Goal: Transaction & Acquisition: Download file/media

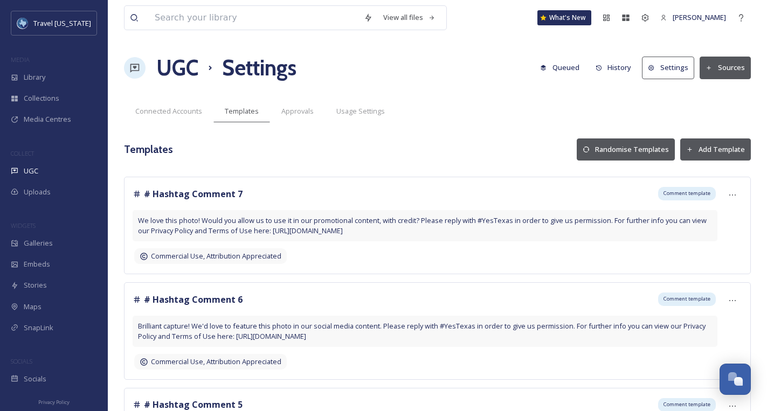
scroll to position [722, 0]
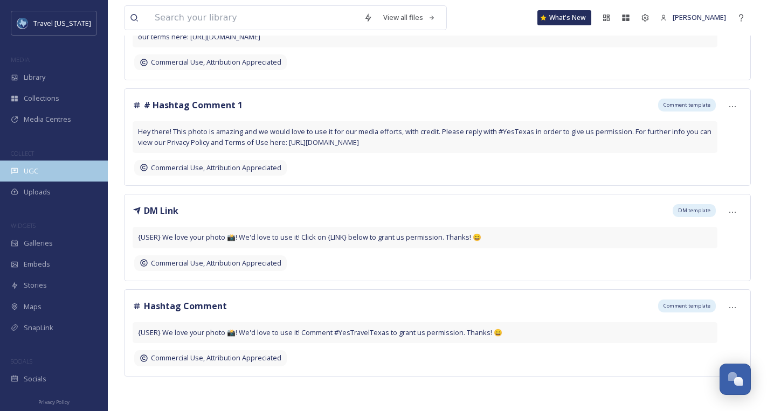
click at [48, 175] on div "UGC" at bounding box center [54, 171] width 108 height 21
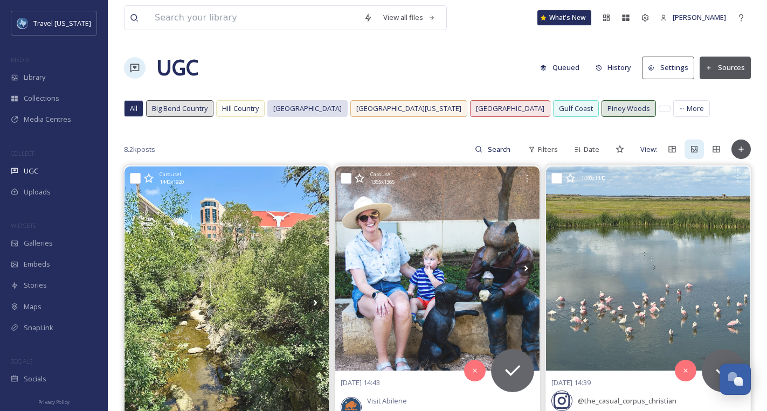
click at [299, 105] on span "[GEOGRAPHIC_DATA]" at bounding box center [307, 108] width 68 height 10
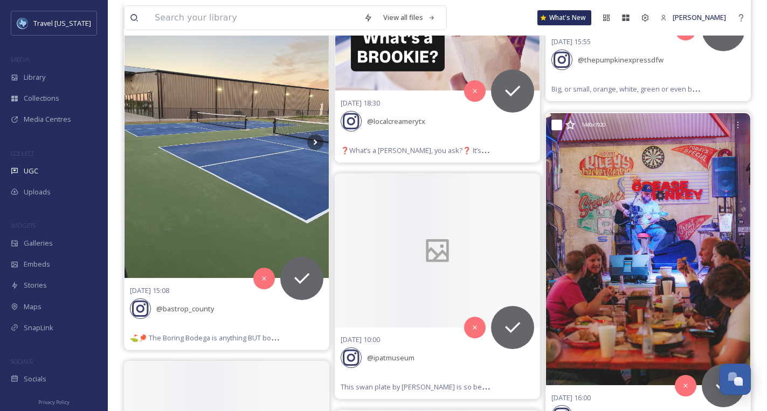
scroll to position [4204, 0]
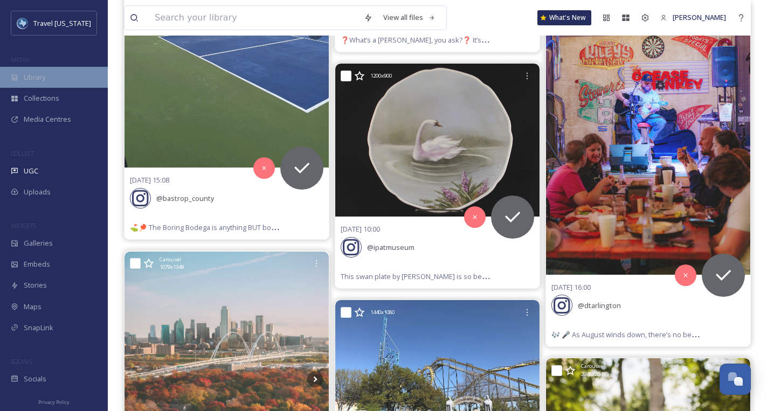
click at [23, 79] on div "Library" at bounding box center [54, 77] width 108 height 21
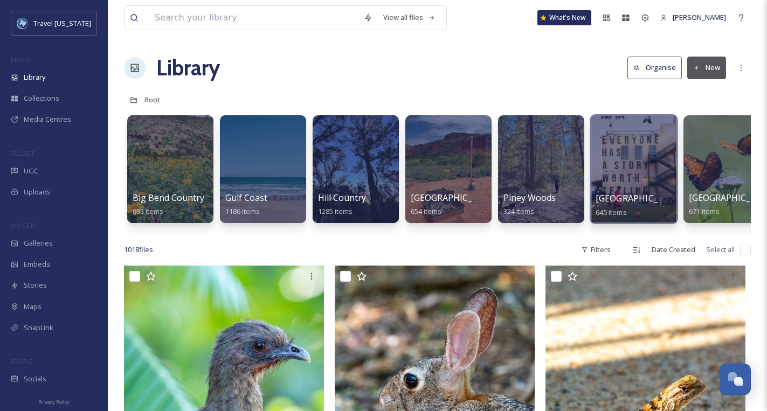
click at [622, 158] on div at bounding box center [633, 169] width 88 height 110
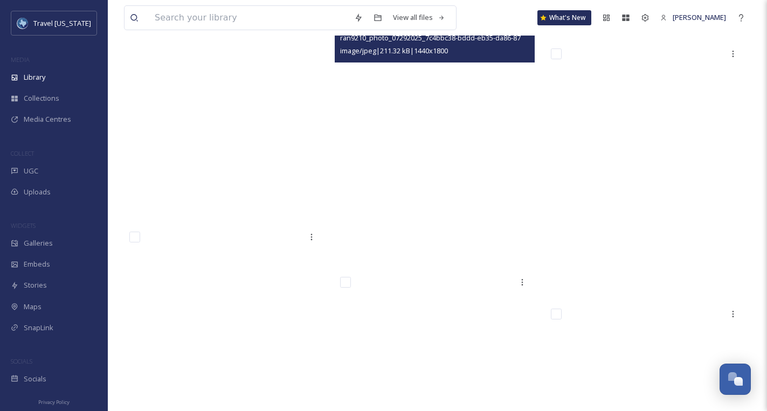
scroll to position [29610, 0]
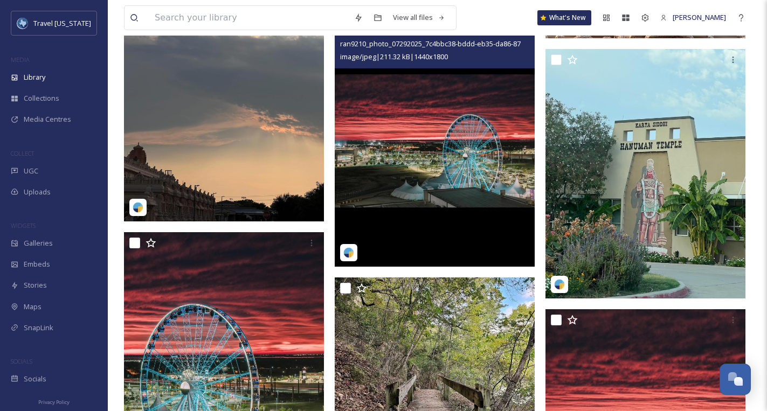
click at [448, 87] on img at bounding box center [435, 142] width 200 height 250
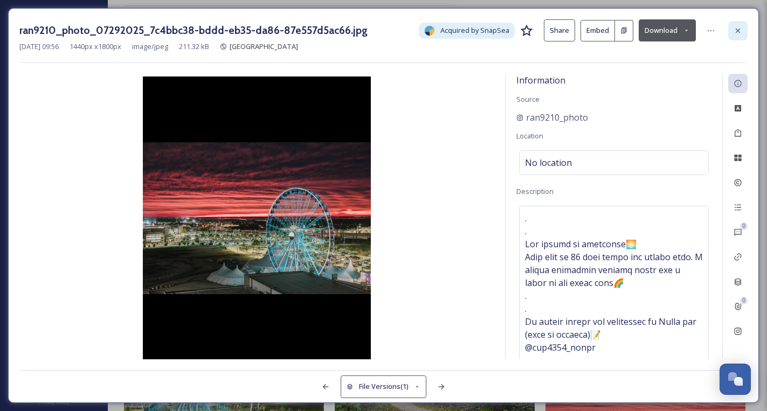
click at [729, 30] on div at bounding box center [737, 30] width 19 height 19
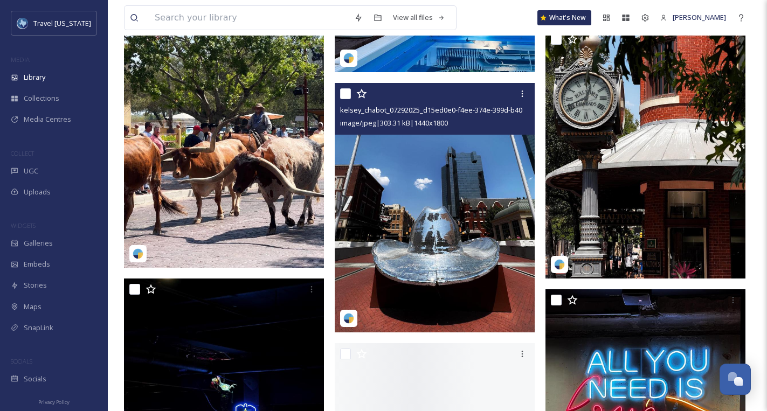
scroll to position [33739, 0]
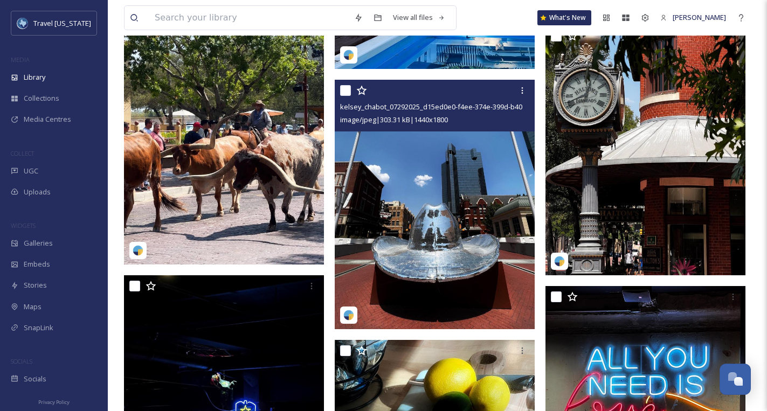
click at [421, 179] on img at bounding box center [435, 205] width 200 height 250
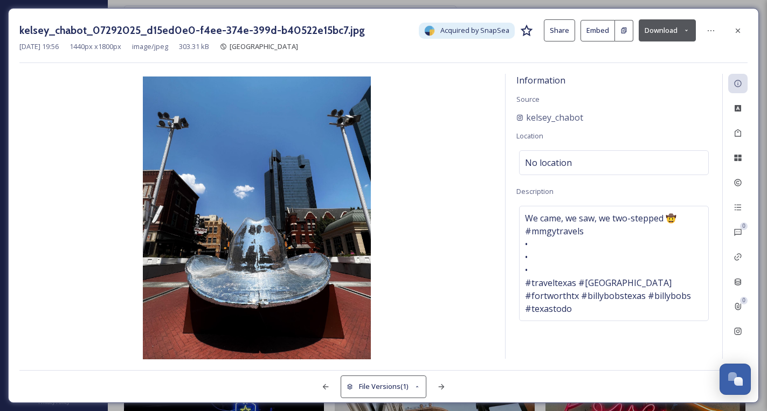
click at [652, 35] on button "Download" at bounding box center [666, 30] width 57 height 22
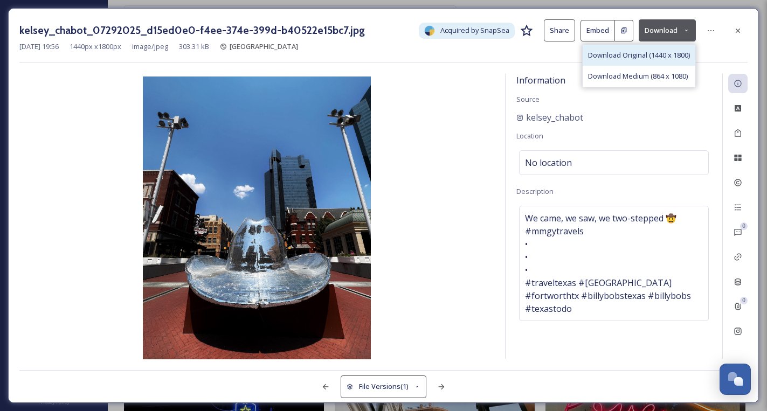
click at [625, 53] on span "Download Original (1440 x 1800)" at bounding box center [639, 55] width 102 height 10
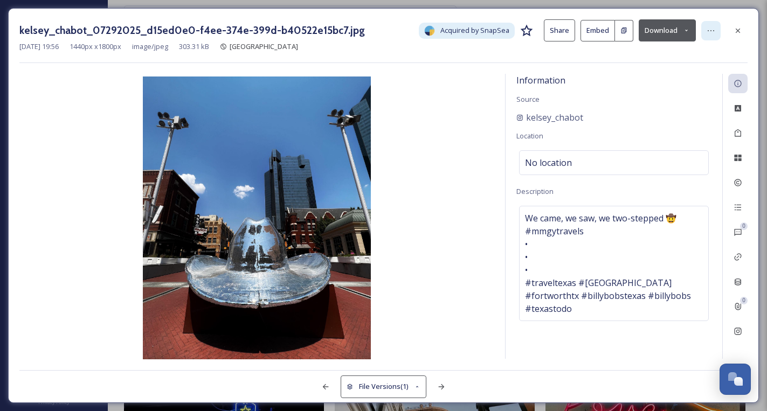
click at [713, 27] on icon at bounding box center [710, 30] width 9 height 9
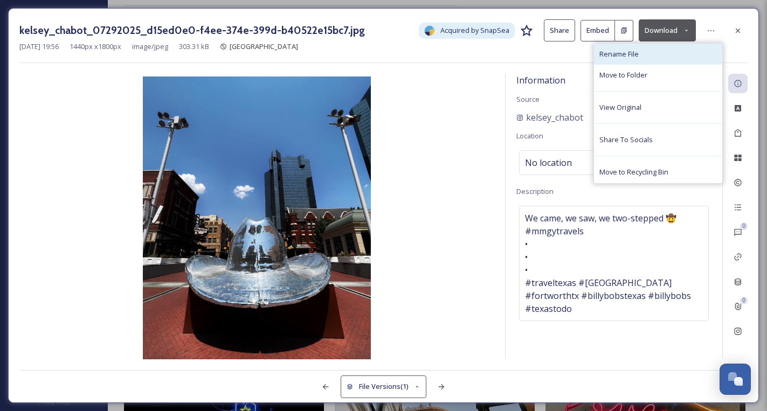
click at [659, 48] on div "Rename File" at bounding box center [658, 54] width 128 height 21
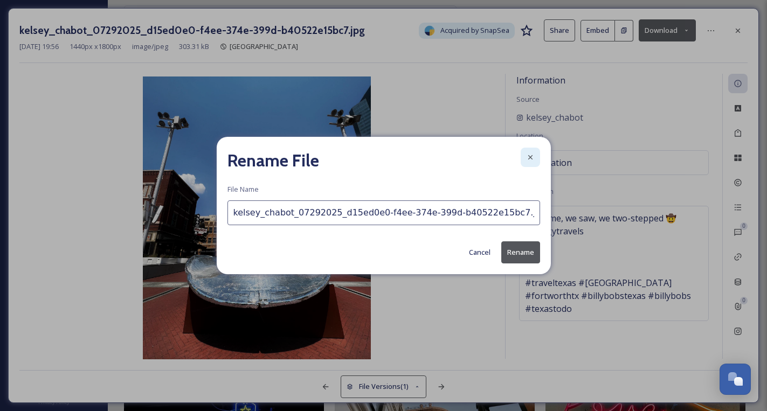
click at [526, 158] on icon at bounding box center [530, 157] width 9 height 9
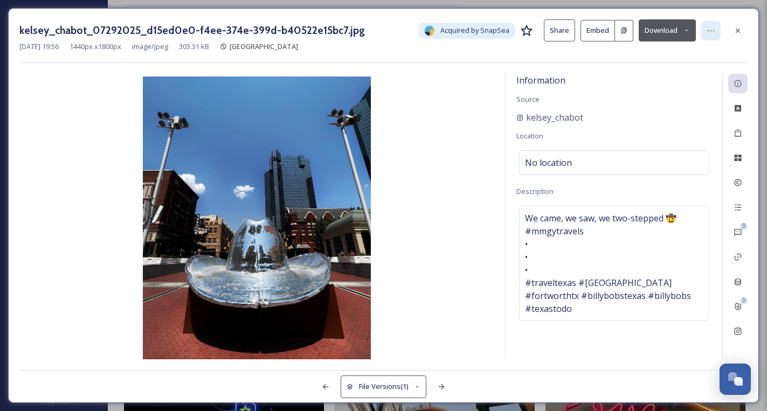
click at [707, 32] on icon at bounding box center [710, 30] width 9 height 9
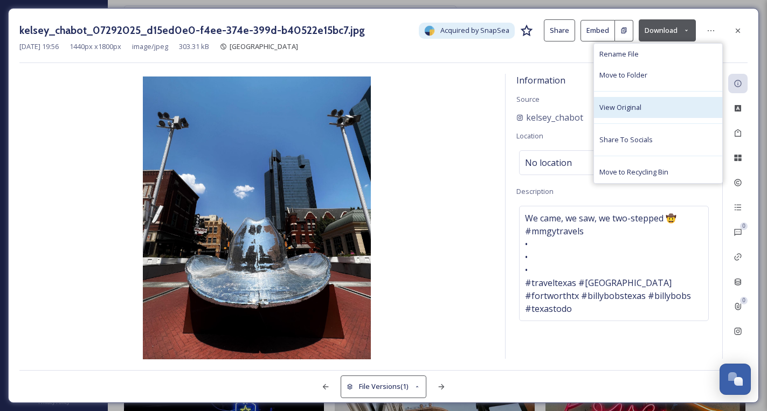
click at [675, 104] on div "View Original" at bounding box center [658, 107] width 128 height 21
